Goal: Register for event/course

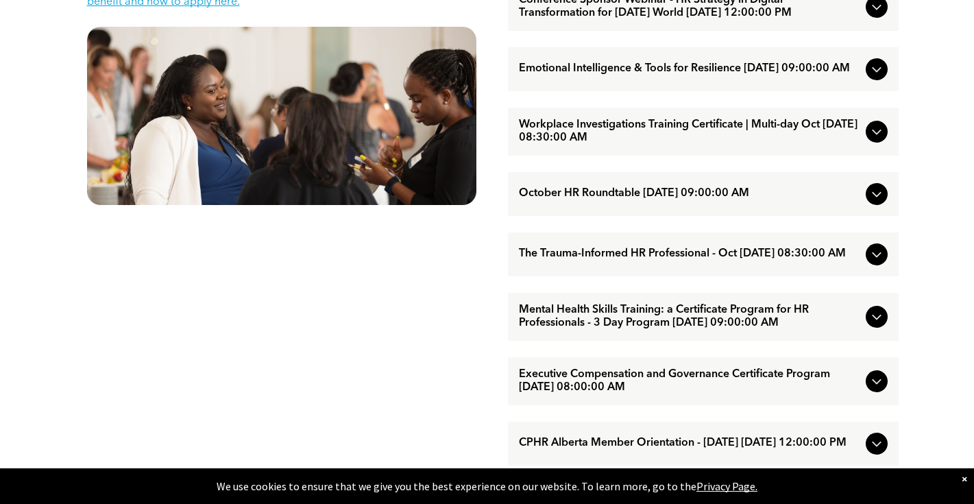
scroll to position [765, 0]
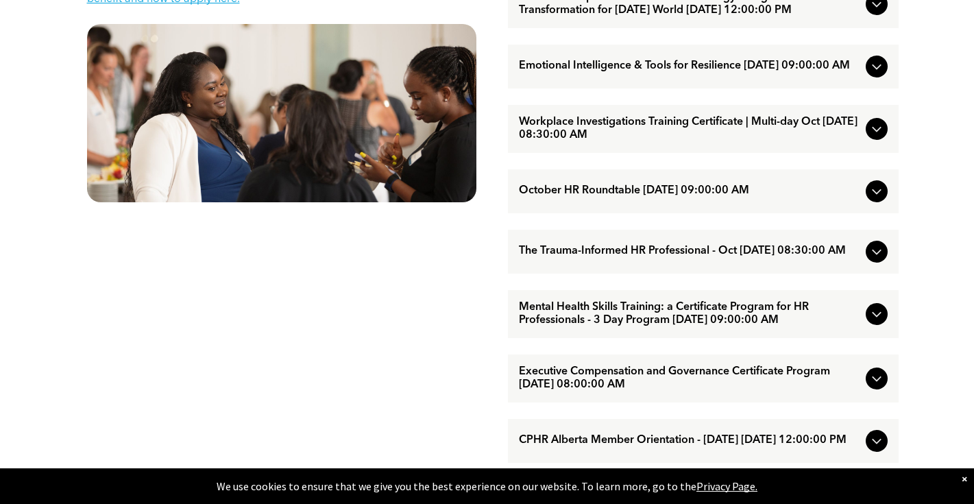
click at [870, 75] on icon at bounding box center [876, 66] width 16 height 16
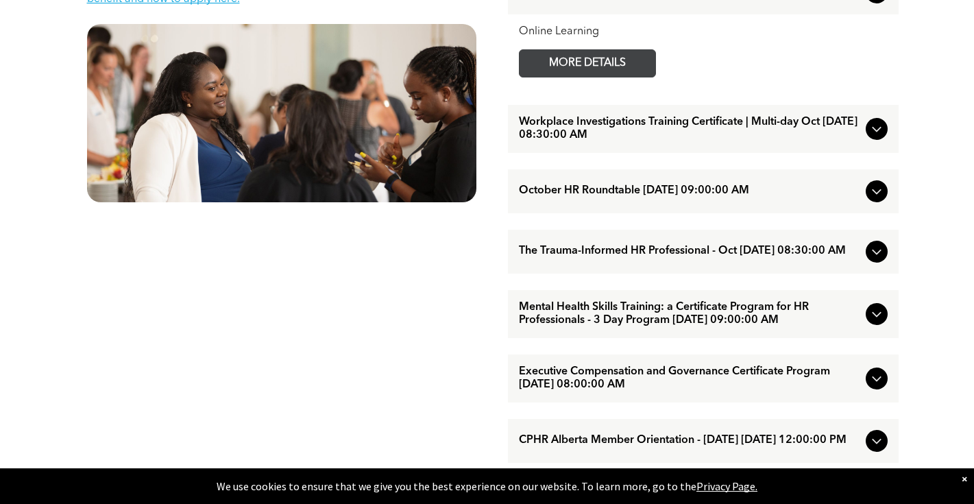
click at [655, 77] on link "MORE DETAILS" at bounding box center [587, 63] width 137 height 28
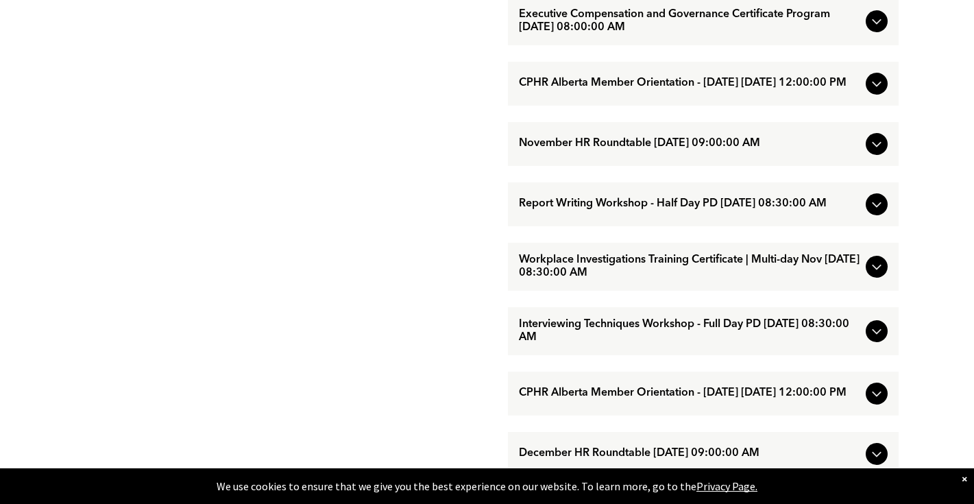
scroll to position [1255, 0]
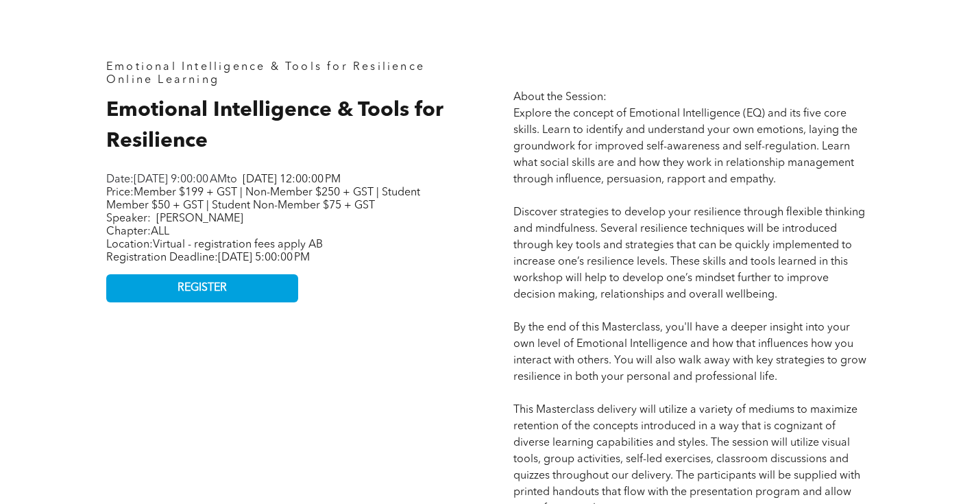
scroll to position [587, 0]
